Goal: Task Accomplishment & Management: Manage account settings

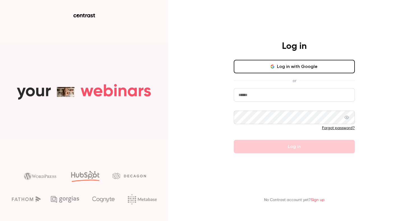
click at [286, 65] on button "Log in with Google" at bounding box center [294, 66] width 121 height 13
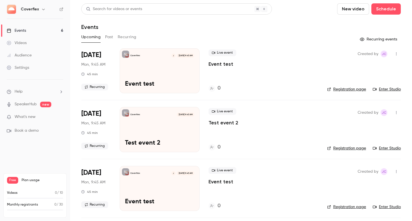
click at [34, 69] on link "Settings" at bounding box center [35, 67] width 70 height 12
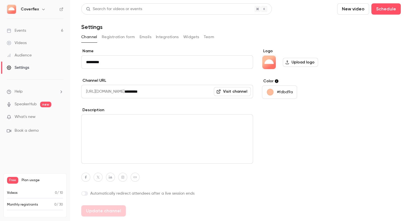
click at [197, 37] on button "Widgets" at bounding box center [192, 37] width 16 height 9
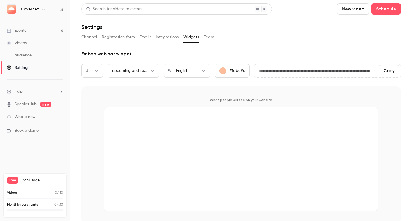
click at [210, 37] on button "Team" at bounding box center [209, 37] width 11 height 9
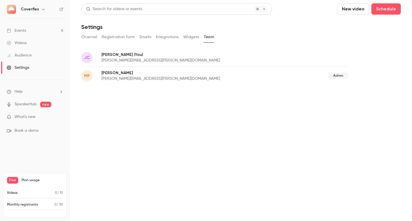
click at [145, 75] on p "[PERSON_NAME]" at bounding box center [188, 73] width 173 height 6
click at [140, 60] on p "[PERSON_NAME][EMAIL_ADDRESS][PERSON_NAME][DOMAIN_NAME]" at bounding box center [193, 61] width 183 height 6
click at [187, 39] on button "Widgets" at bounding box center [192, 37] width 16 height 9
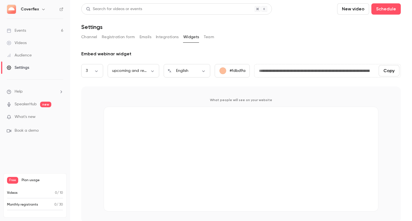
click at [174, 38] on button "Integrations" at bounding box center [167, 37] width 23 height 9
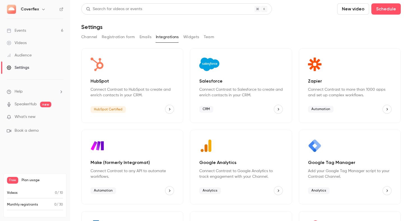
click at [142, 38] on button "Emails" at bounding box center [146, 37] width 12 height 9
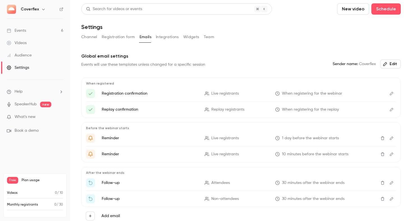
click at [128, 39] on button "Registration form" at bounding box center [118, 37] width 33 height 9
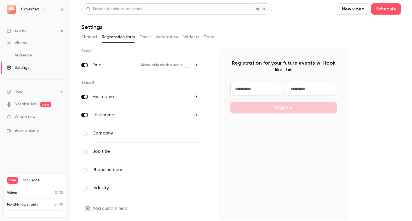
click at [95, 38] on button "Channel" at bounding box center [89, 37] width 16 height 9
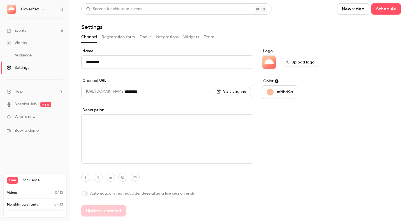
click at [23, 94] on li "Help" at bounding box center [35, 92] width 57 height 6
click at [26, 88] on div at bounding box center [206, 110] width 412 height 221
click at [208, 38] on button "Team" at bounding box center [209, 37] width 11 height 9
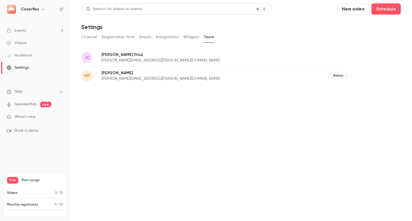
click at [339, 77] on span "Admin" at bounding box center [339, 75] width 20 height 7
click at [112, 182] on main "Search for videos or events New video Schedule Settings Channel Registration fo…" at bounding box center [241, 110] width 342 height 221
click at [24, 28] on div "Events" at bounding box center [16, 31] width 19 height 6
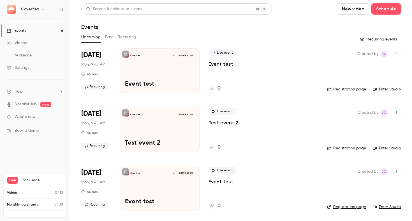
click at [25, 51] on link "Audience" at bounding box center [35, 55] width 70 height 12
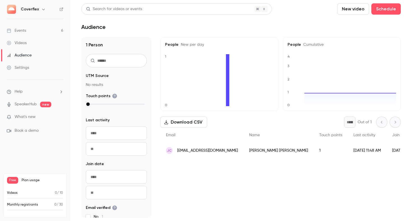
click at [27, 67] on div "Settings" at bounding box center [18, 68] width 22 height 6
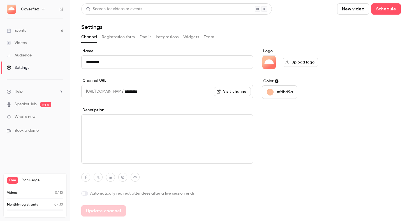
click at [275, 176] on div "Logo Upload logo Color #fdbd9a" at bounding box center [305, 132] width 86 height 168
click at [40, 29] on link "Events 6" at bounding box center [35, 30] width 70 height 12
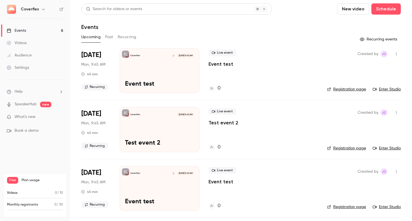
click at [32, 69] on link "Settings" at bounding box center [35, 67] width 70 height 12
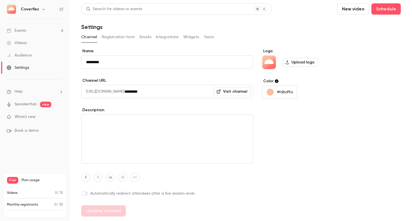
click at [209, 35] on button "Team" at bounding box center [209, 37] width 11 height 9
